Goal: Information Seeking & Learning: Learn about a topic

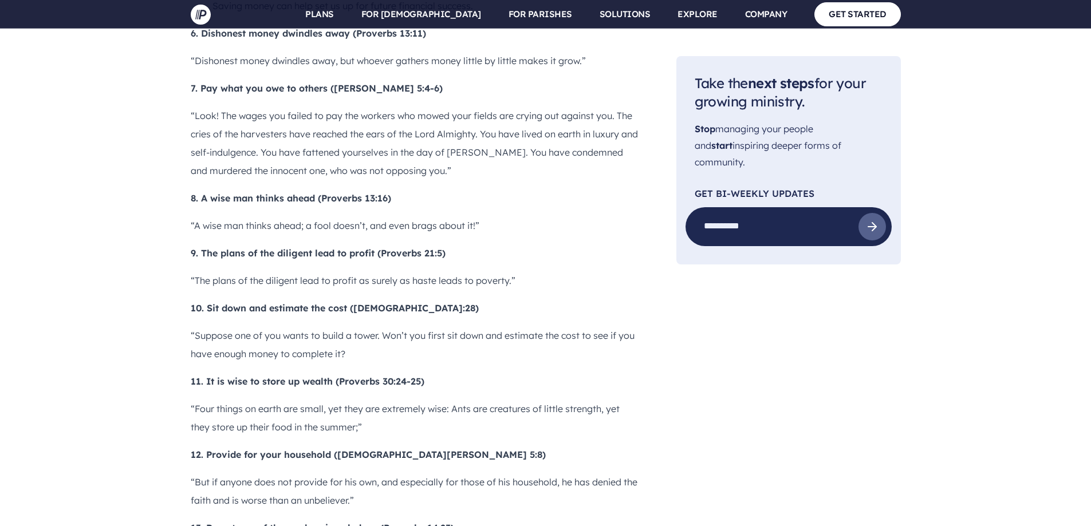
scroll to position [1603, 0]
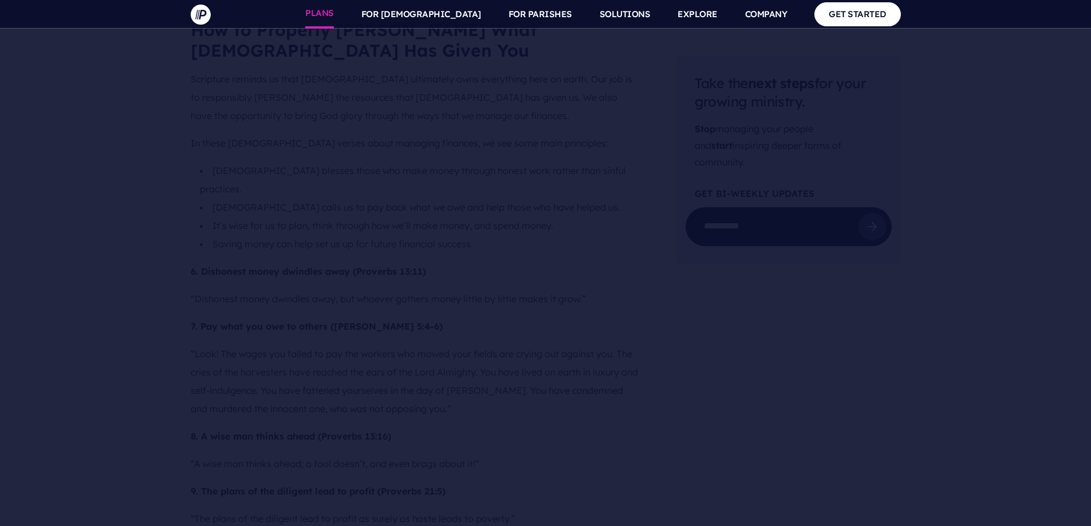
click at [334, 19] on link "PLANS" at bounding box center [319, 14] width 29 height 29
